Goal: Find specific page/section: Find specific page/section

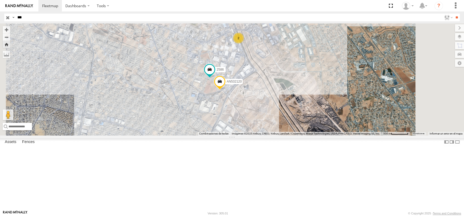
click at [0, 0] on div "552 Cruce AD MEX ZARAGOZA SERVICIO INTERNACIONAL DE ENLACE TERRESTRE SA 31.6695…" at bounding box center [0, 0] width 0 height 0
click at [0, 0] on div "552" at bounding box center [0, 0] width 0 height 0
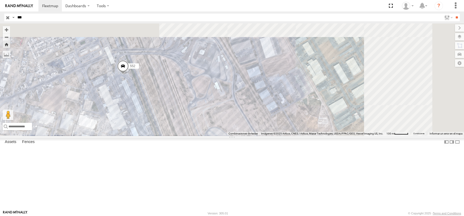
drag, startPoint x: 369, startPoint y: 147, endPoint x: 209, endPoint y: 119, distance: 162.3
click at [209, 119] on div "552" at bounding box center [232, 79] width 464 height 112
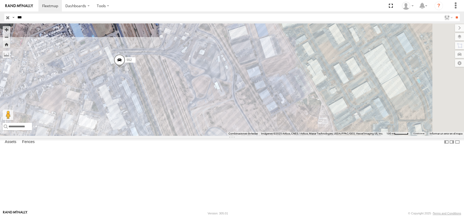
click at [223, 115] on div "552" at bounding box center [232, 79] width 464 height 112
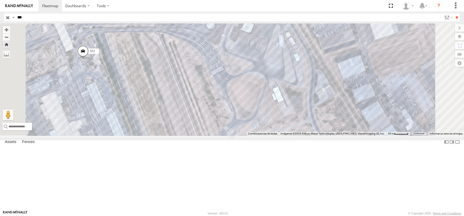
click at [228, 117] on div "552" at bounding box center [232, 79] width 464 height 112
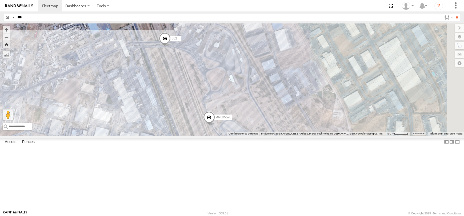
drag, startPoint x: 302, startPoint y: 142, endPoint x: 246, endPoint y: 186, distance: 71.3
click at [246, 136] on div "AN535520 552 AN539145 535527 6680" at bounding box center [232, 79] width 464 height 112
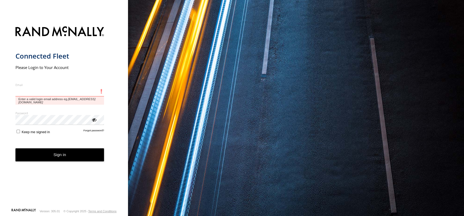
type input "**********"
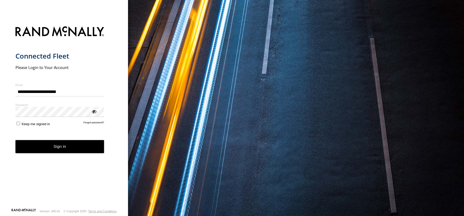
click at [50, 149] on button "Sign in" at bounding box center [59, 146] width 89 height 13
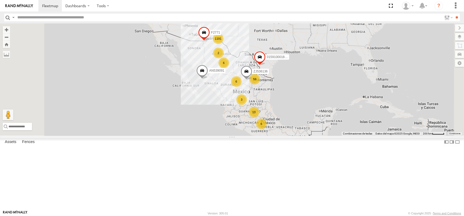
click at [41, 18] on input "text" at bounding box center [228, 18] width 427 height 8
type input "***"
click at [454, 14] on input "**" at bounding box center [457, 18] width 6 height 8
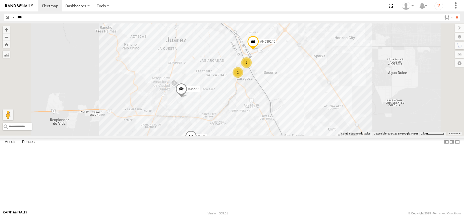
click at [0, 0] on div "552" at bounding box center [0, 0] width 0 height 0
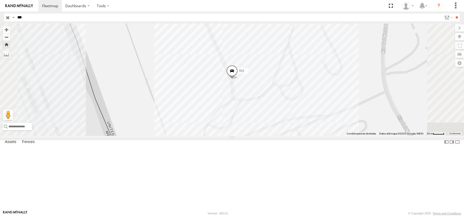
click at [461, 36] on label at bounding box center [459, 36] width 9 height 7
click at [0, 0] on span "Basemaps" at bounding box center [0, 0] width 0 height 0
click at [0, 0] on div "Satellite + Roadmap" at bounding box center [0, 0] width 0 height 0
click at [0, 0] on span "Satellite" at bounding box center [0, 0] width 0 height 0
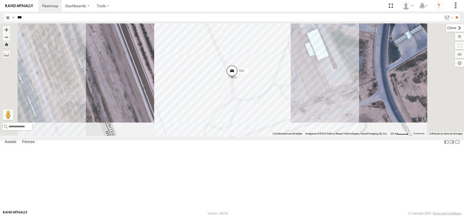
click at [446, 26] on label at bounding box center [455, 27] width 18 height 7
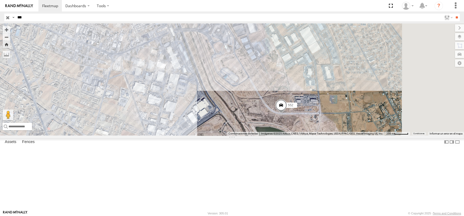
drag, startPoint x: 366, startPoint y: 138, endPoint x: 301, endPoint y: 107, distance: 71.7
click at [301, 107] on div "552" at bounding box center [232, 79] width 464 height 112
